Goal: Task Accomplishment & Management: Manage account settings

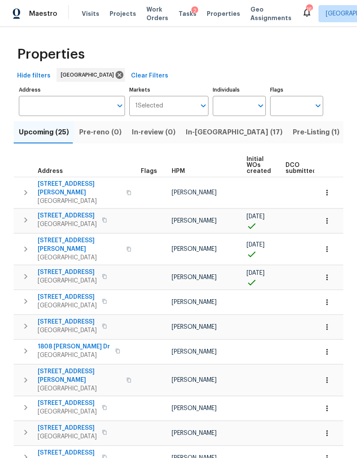
click at [200, 133] on span "In-[GEOGRAPHIC_DATA] (17)" at bounding box center [234, 132] width 97 height 12
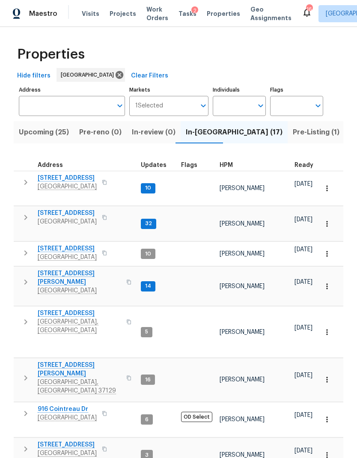
click at [53, 360] on span "[STREET_ADDRESS][PERSON_NAME]" at bounding box center [79, 368] width 83 height 17
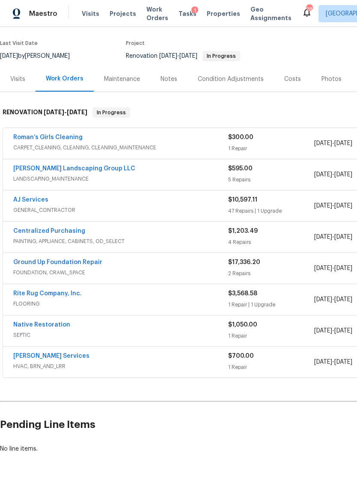
scroll to position [63, 0]
click at [20, 77] on div "Visits" at bounding box center [17, 79] width 15 height 9
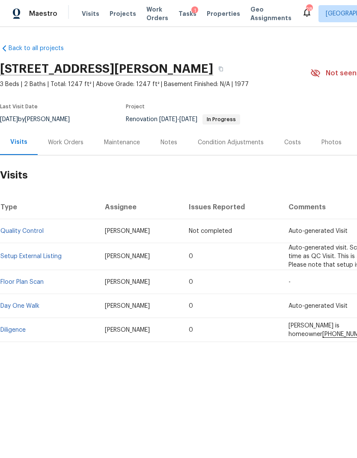
click at [71, 143] on div "Work Orders" at bounding box center [65, 142] width 35 height 9
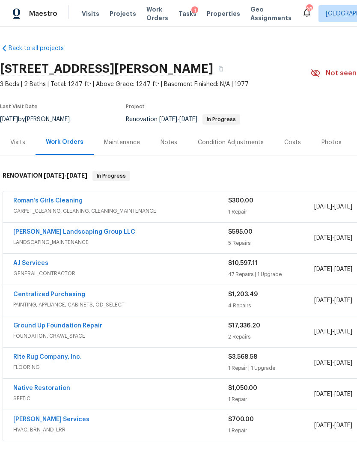
click at [31, 257] on div "AJ Services GENERAL_CONTRACTOR $10,597.11 47 Repairs | 1 Upgrade [DATE] - [DATE…" at bounding box center [241, 269] width 477 height 31
click at [37, 266] on link "AJ Services" at bounding box center [30, 263] width 35 height 6
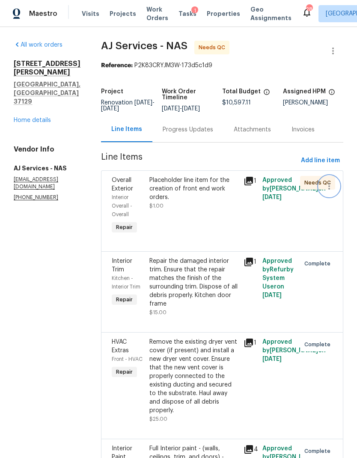
click at [332, 183] on icon "button" at bounding box center [329, 186] width 10 height 10
click at [337, 190] on li "Cancel" at bounding box center [332, 186] width 33 height 14
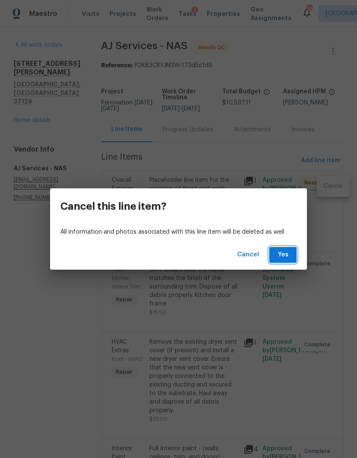
click at [289, 251] on span "Yes" at bounding box center [283, 254] width 14 height 11
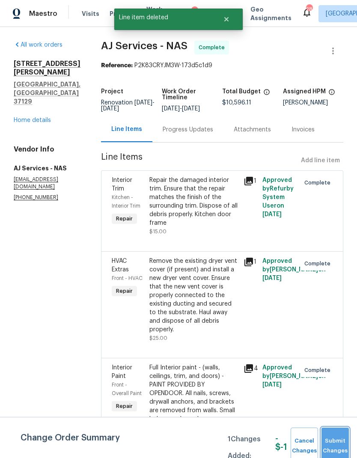
click at [336, 444] on span "Submit Changes" at bounding box center [334, 446] width 19 height 20
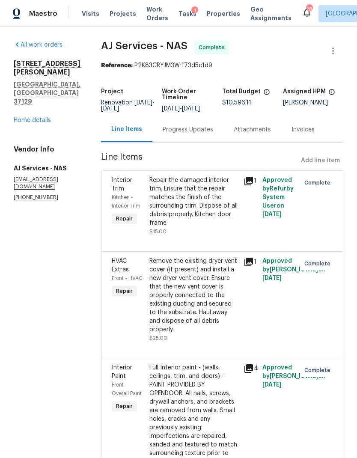
click at [30, 117] on link "Home details" at bounding box center [32, 120] width 37 height 6
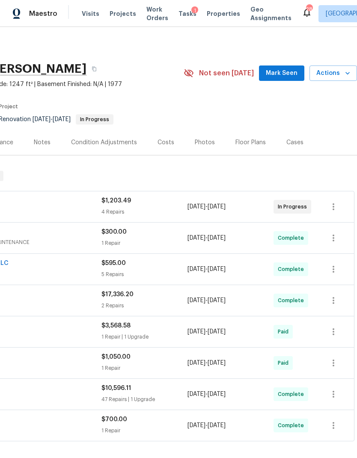
scroll to position [0, 134]
click at [331, 72] on span "Actions" at bounding box center [333, 73] width 34 height 11
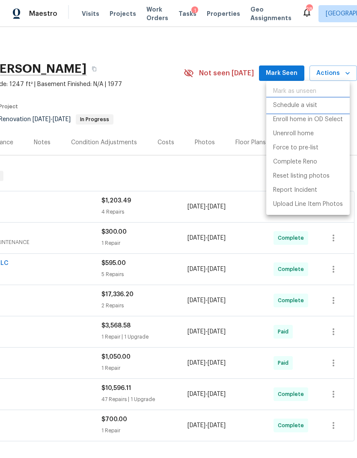
click at [303, 105] on p "Schedule a visit" at bounding box center [295, 105] width 44 height 9
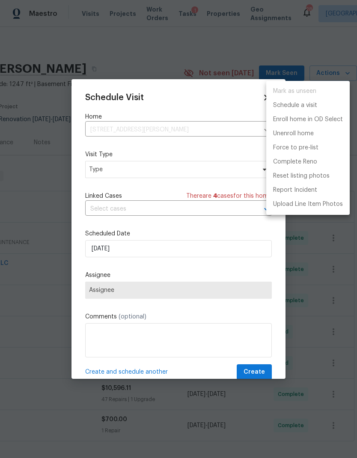
click at [151, 73] on div at bounding box center [178, 229] width 357 height 458
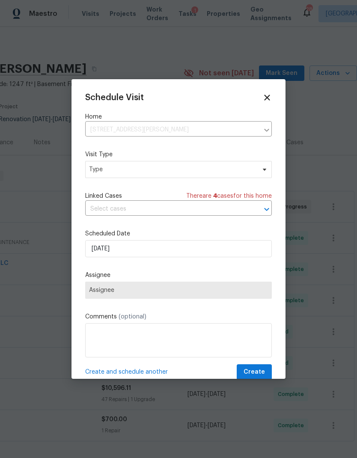
click at [264, 101] on icon at bounding box center [266, 97] width 9 height 9
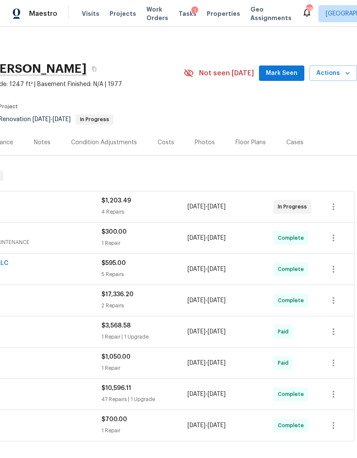
click at [331, 75] on span "Actions" at bounding box center [333, 73] width 34 height 11
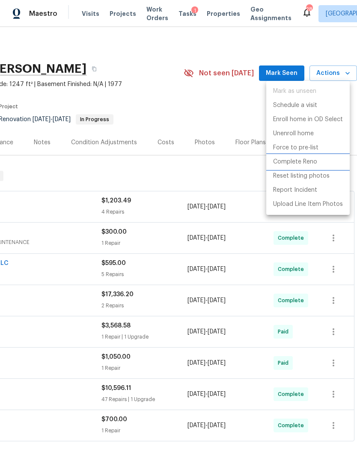
click at [301, 161] on p "Complete Reno" at bounding box center [295, 161] width 44 height 9
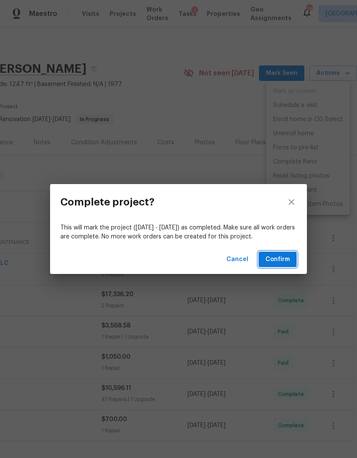
click at [288, 258] on span "Confirm" at bounding box center [277, 259] width 24 height 11
